Goal: Task Accomplishment & Management: Manage account settings

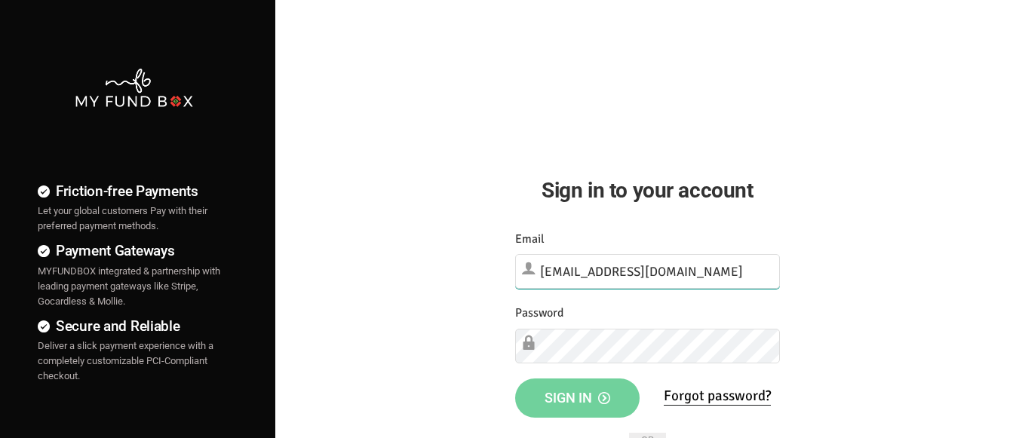
type input "[EMAIL_ADDRESS][DOMAIN_NAME]"
click at [577, 395] on span "Sign in" at bounding box center [578, 398] width 66 height 16
